Goal: Task Accomplishment & Management: Manage account settings

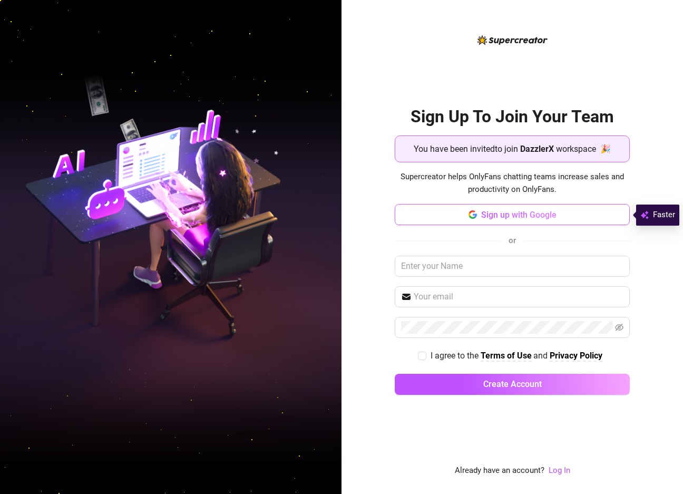
click at [516, 217] on span "Sign up with Google" at bounding box center [518, 215] width 75 height 10
click at [508, 212] on span "Sign up with Google" at bounding box center [518, 215] width 75 height 10
click at [524, 210] on span "Sign up with Google" at bounding box center [518, 215] width 75 height 10
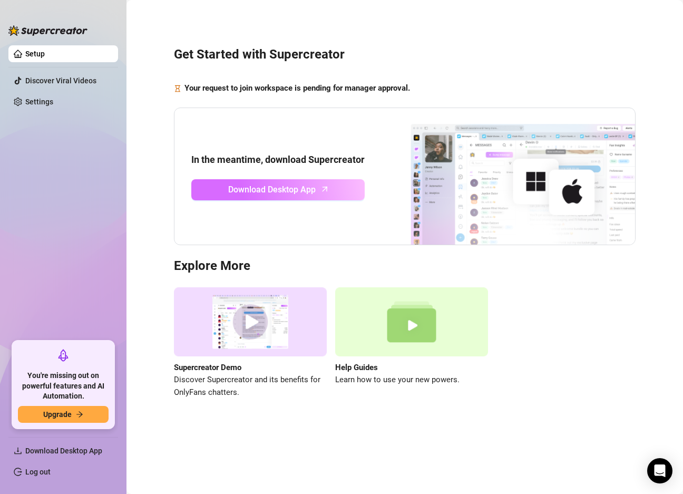
click at [306, 191] on span "Download Desktop App" at bounding box center [271, 189] width 87 height 13
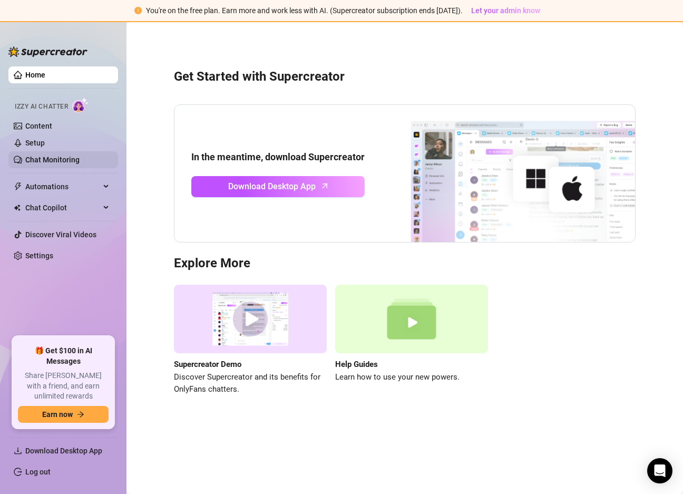
click at [52, 155] on link "Chat Monitoring" at bounding box center [52, 159] width 54 height 8
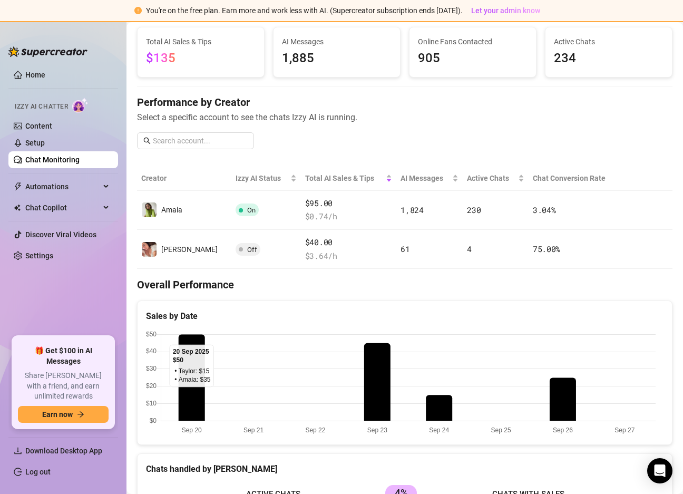
scroll to position [49, 0]
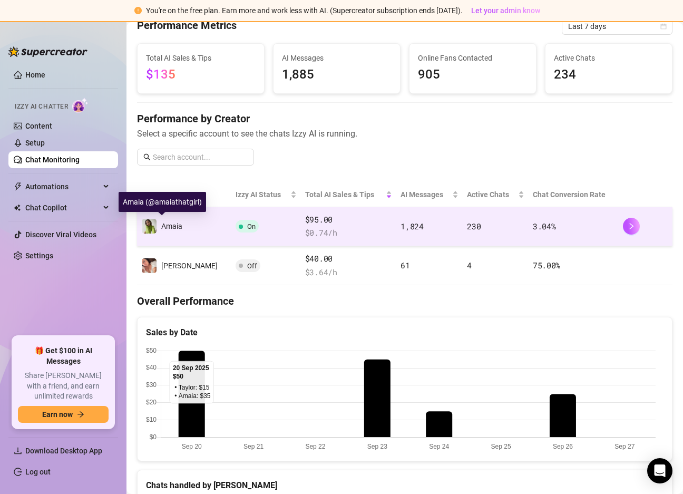
click at [158, 220] on div "Amaia" at bounding box center [161, 226] width 41 height 16
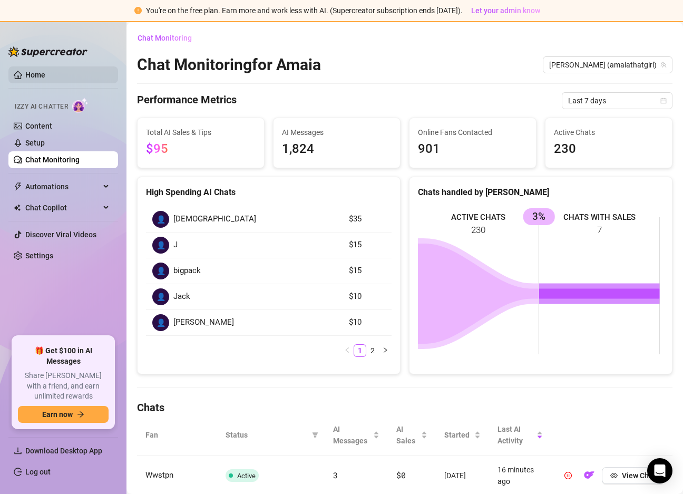
click at [38, 71] on link "Home" at bounding box center [35, 75] width 20 height 8
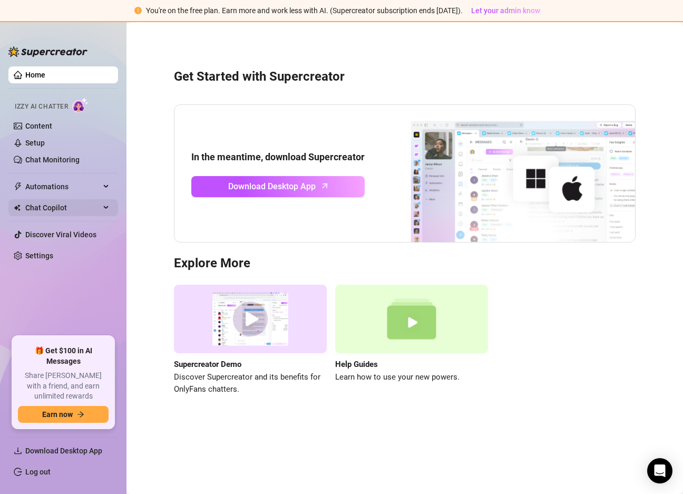
click at [107, 208] on icon at bounding box center [106, 208] width 5 height 0
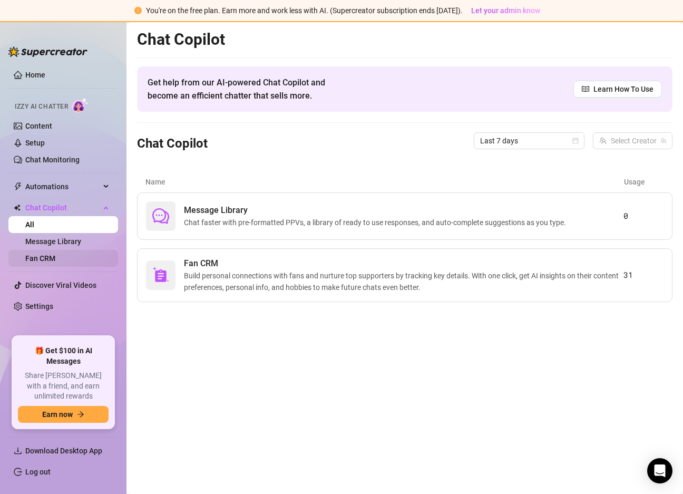
click at [55, 256] on link "Fan CRM" at bounding box center [40, 258] width 30 height 8
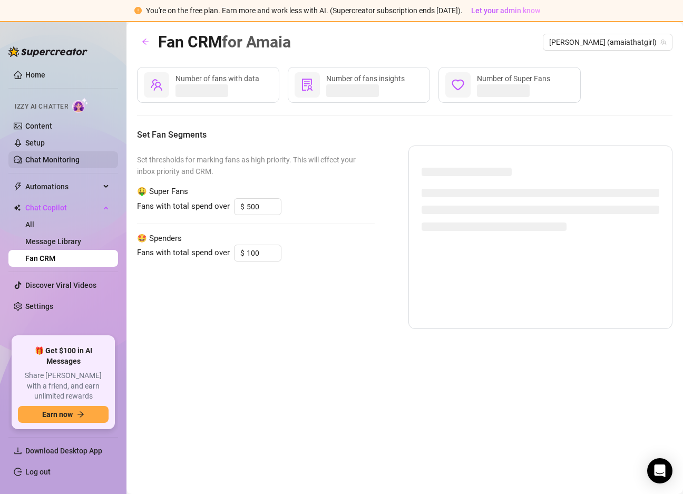
click at [46, 158] on link "Chat Monitoring" at bounding box center [52, 159] width 54 height 8
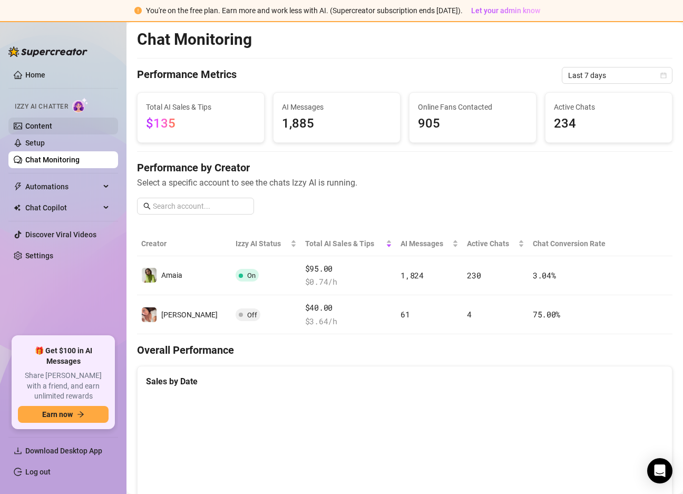
click at [38, 126] on link "Content" at bounding box center [38, 126] width 27 height 8
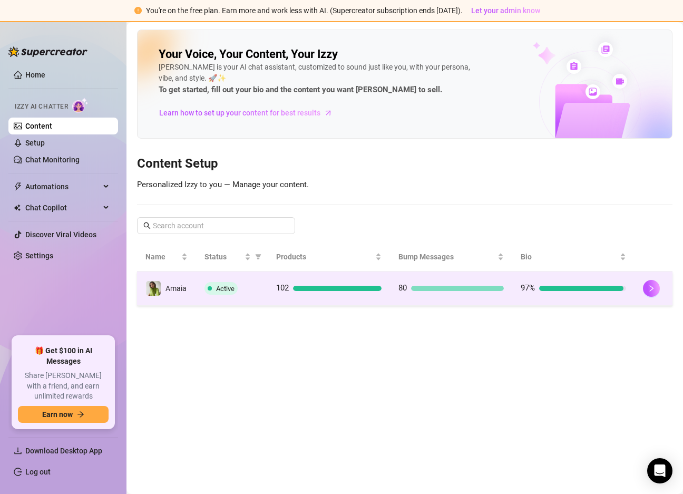
click at [245, 290] on div "Active" at bounding box center [231, 288] width 55 height 13
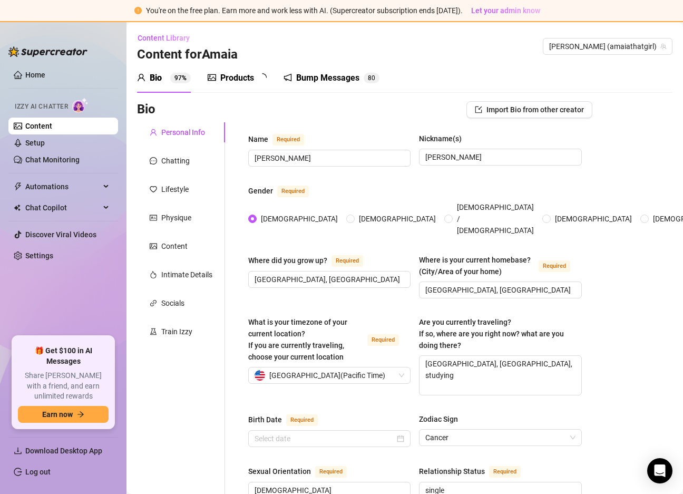
radio input "true"
checkbox input "true"
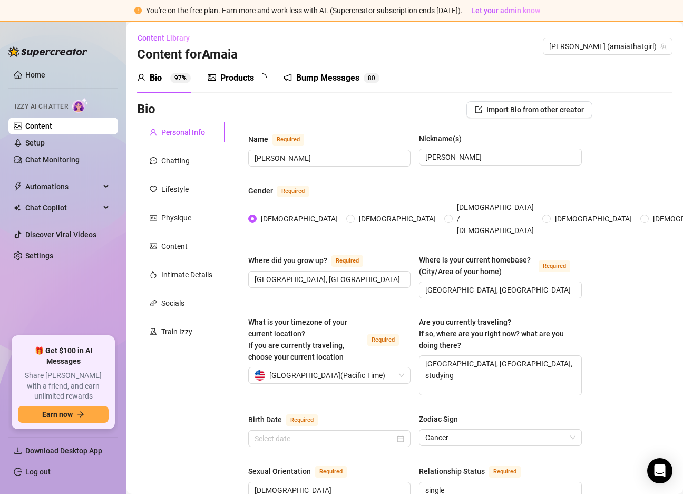
checkbox input "true"
type input "[DATE]"
click at [186, 250] on div "Content" at bounding box center [174, 246] width 26 height 12
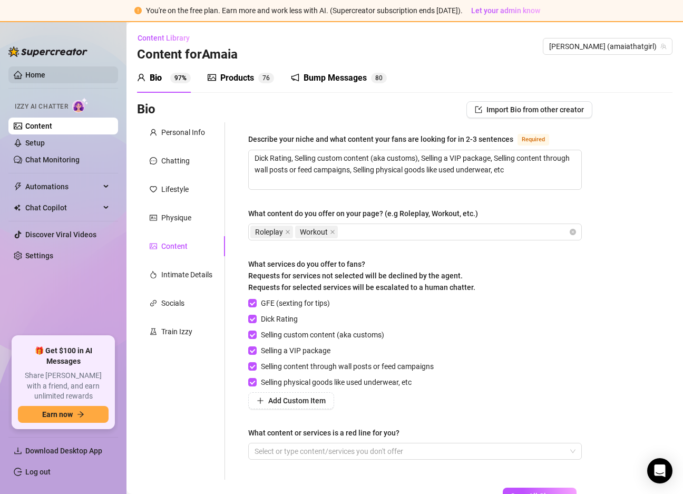
click at [35, 74] on link "Home" at bounding box center [35, 75] width 20 height 8
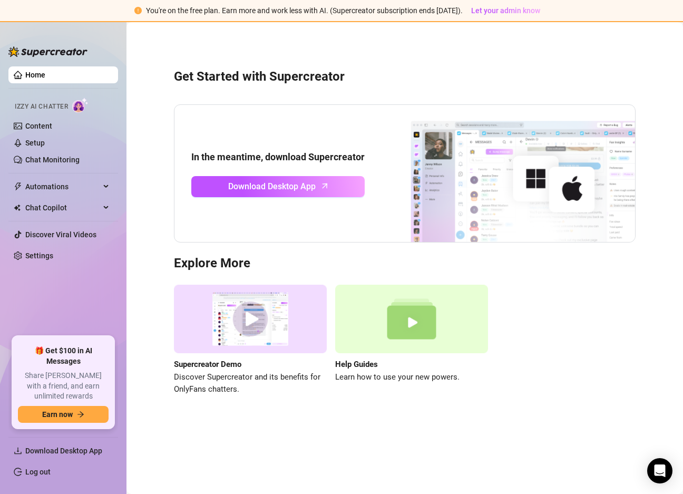
click at [40, 105] on span "Izzy AI Chatter" at bounding box center [41, 107] width 53 height 10
click at [45, 143] on link "Setup" at bounding box center [34, 143] width 19 height 8
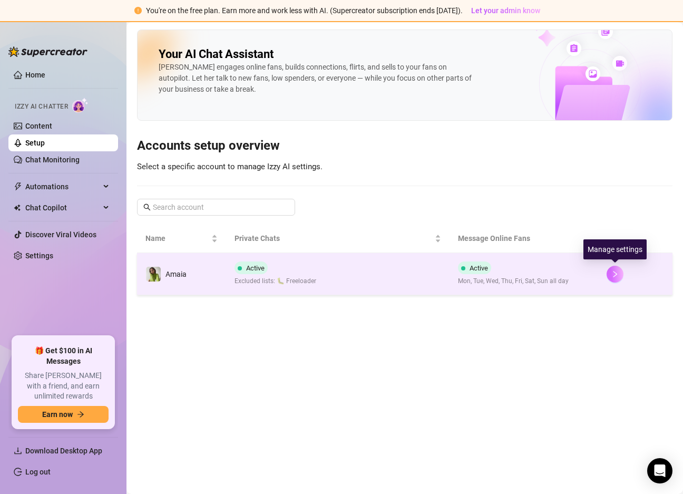
click at [614, 274] on icon "right" at bounding box center [614, 273] width 7 height 7
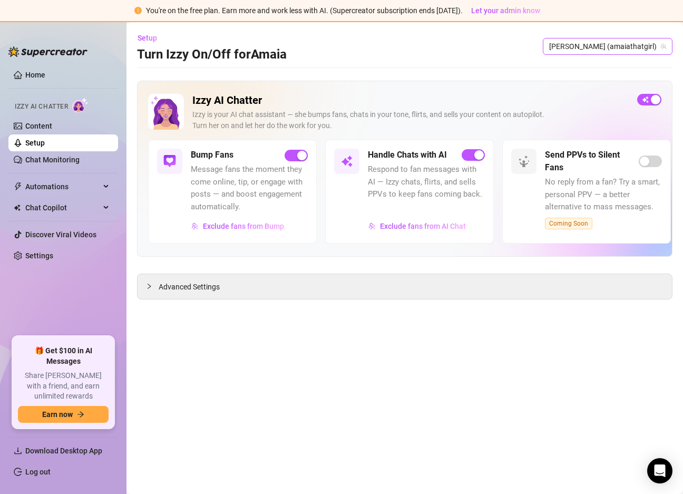
click at [609, 45] on span "[PERSON_NAME] (amaiathatgirl)" at bounding box center [607, 46] width 117 height 16
click at [604, 67] on span "Amaia" at bounding box center [607, 68] width 21 height 12
click at [40, 73] on link "Home" at bounding box center [35, 75] width 20 height 8
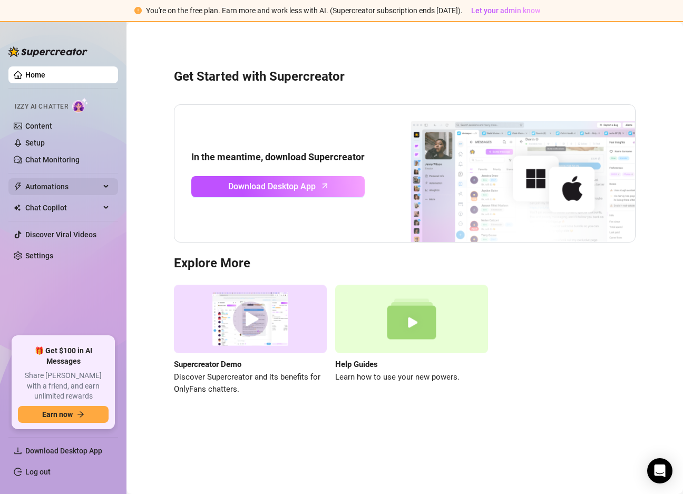
click at [56, 190] on span "Automations" at bounding box center [62, 186] width 75 height 17
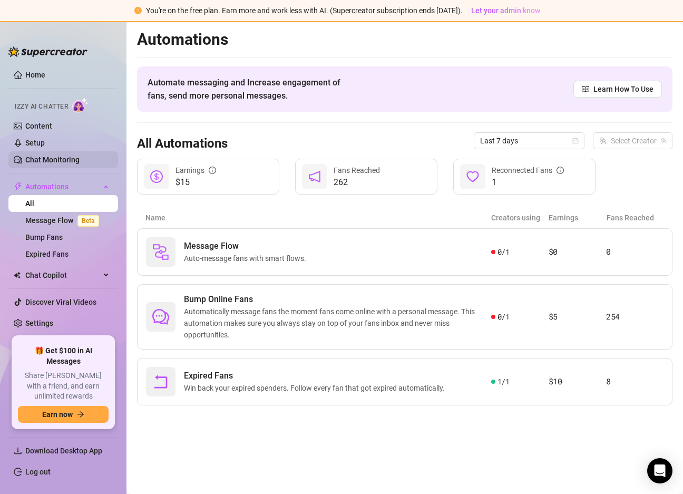
click at [44, 155] on link "Chat Monitoring" at bounding box center [52, 159] width 54 height 8
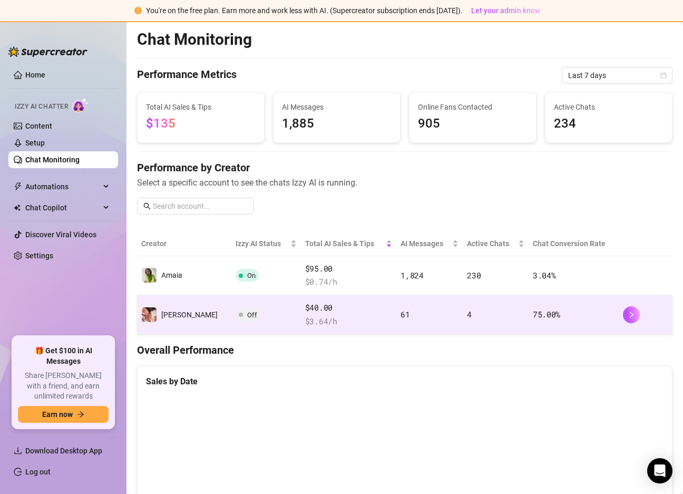
click at [189, 313] on td "[PERSON_NAME]" at bounding box center [184, 314] width 94 height 39
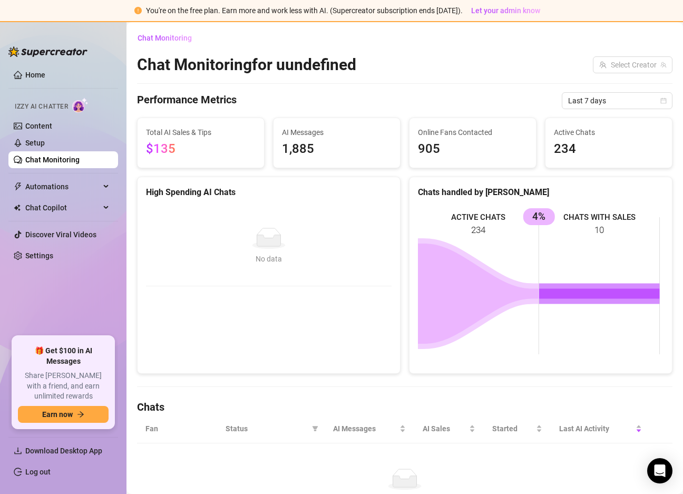
click at [203, 142] on span "$135" at bounding box center [201, 149] width 110 height 20
click at [45, 140] on link "Setup" at bounding box center [34, 143] width 19 height 8
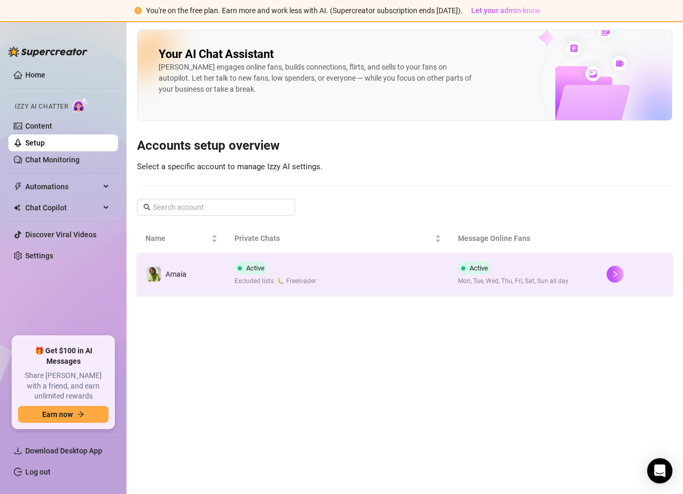
click at [198, 274] on td "Amaia" at bounding box center [181, 274] width 89 height 42
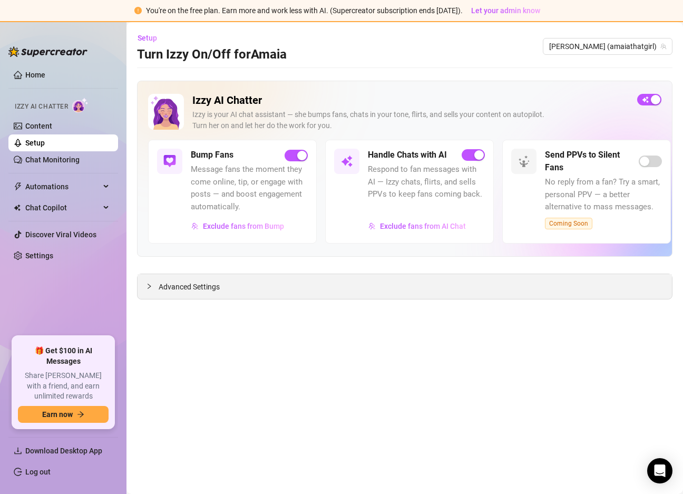
click at [211, 286] on span "Advanced Settings" at bounding box center [189, 287] width 61 height 12
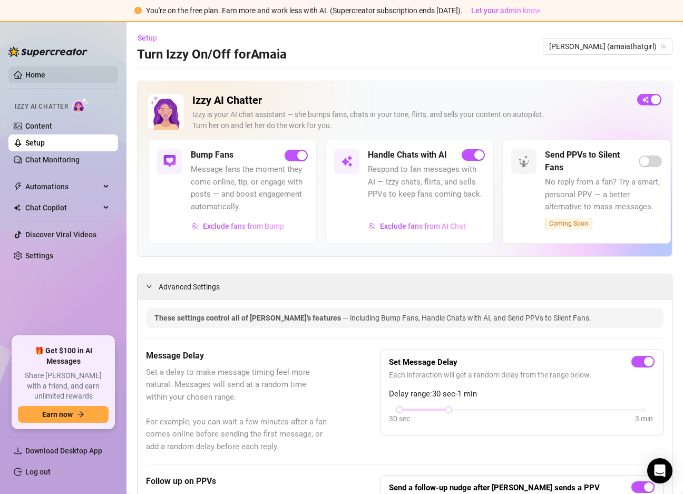
click at [35, 76] on link "Home" at bounding box center [35, 75] width 20 height 8
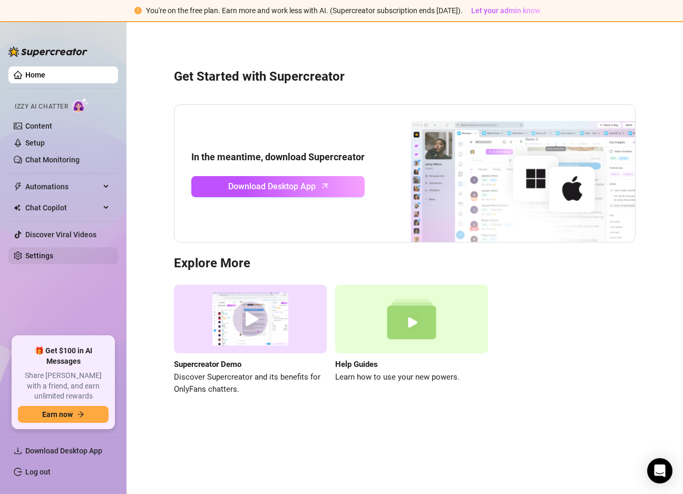
click at [50, 258] on link "Settings" at bounding box center [39, 255] width 28 height 8
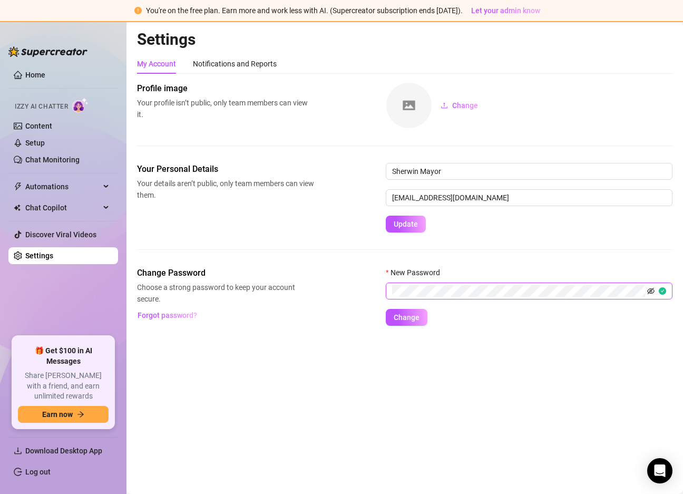
click at [650, 290] on icon "eye-invisible" at bounding box center [650, 290] width 7 height 7
click at [405, 319] on span "Change" at bounding box center [407, 317] width 26 height 8
click at [49, 472] on link "Log out" at bounding box center [37, 471] width 25 height 8
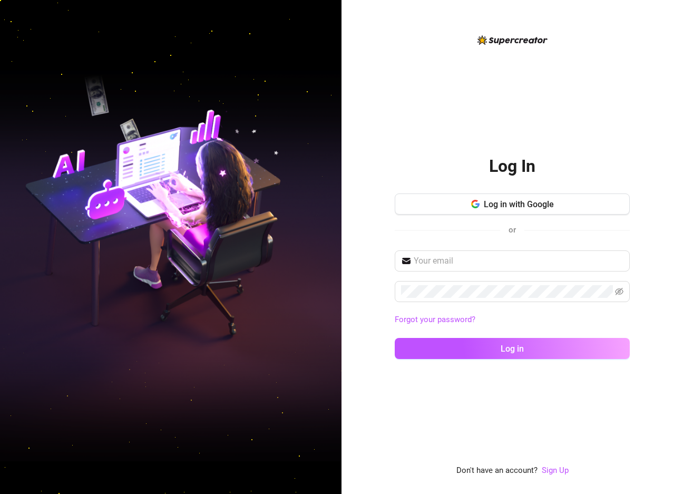
click at [669, 133] on div "Log In Log in with Google or Forgot your password? Log in Don't have an account…" at bounding box center [511, 247] width 341 height 494
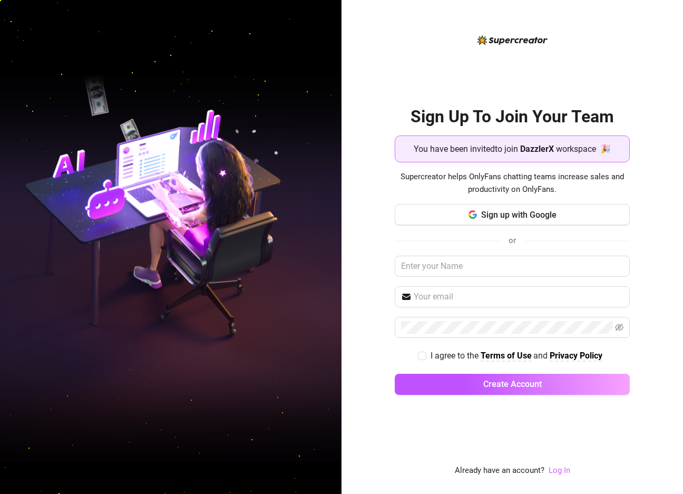
click at [564, 468] on link "Log In" at bounding box center [560, 469] width 22 height 9
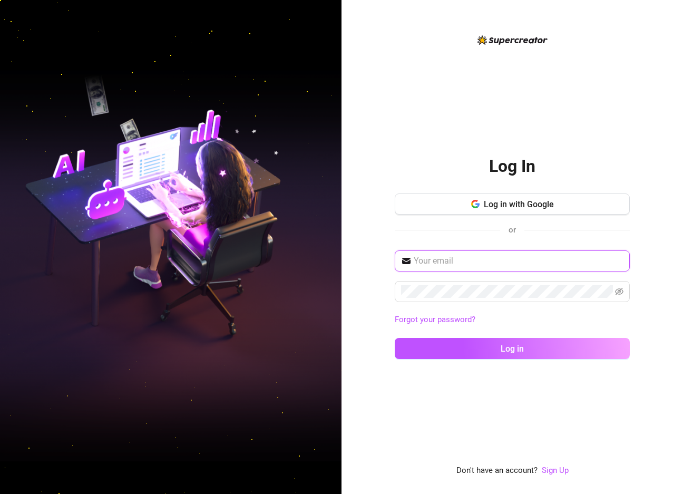
click at [471, 261] on input "text" at bounding box center [519, 261] width 210 height 13
type input "sherwinmayor1@gmail.com"
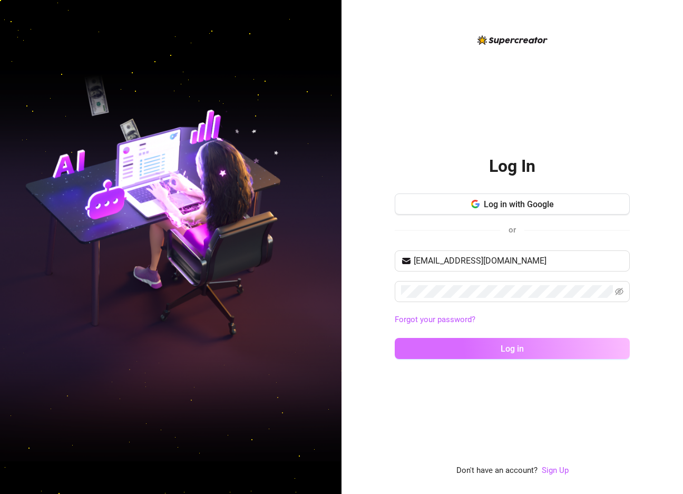
click at [490, 347] on button "Log in" at bounding box center [512, 348] width 235 height 21
